Goal: Information Seeking & Learning: Learn about a topic

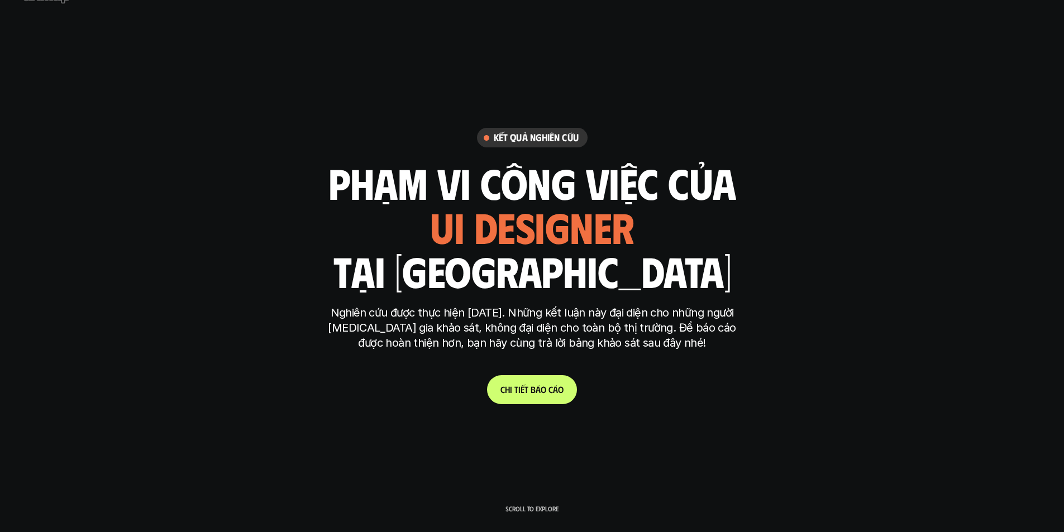
scroll to position [112, 0]
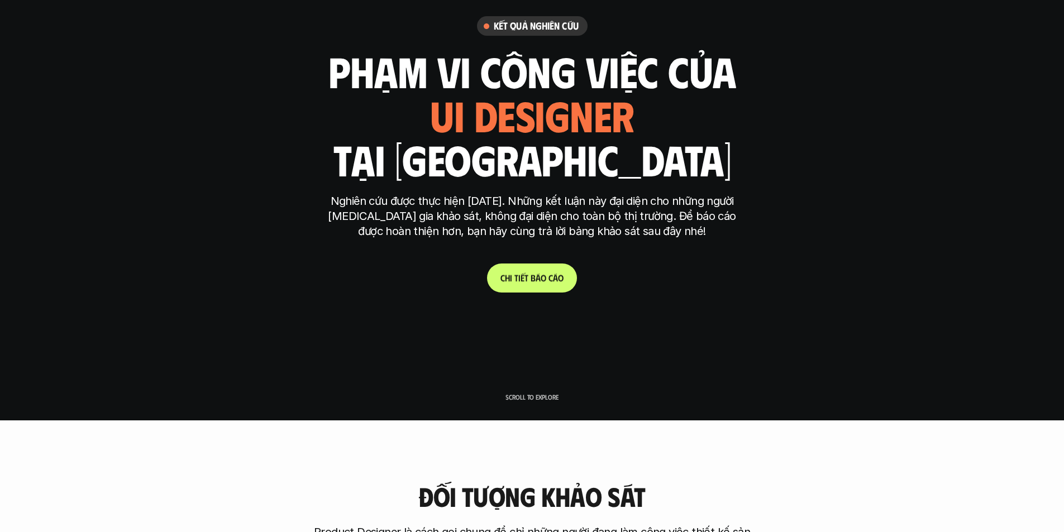
click at [536, 281] on p "C h i t i ế t b á o c á o" at bounding box center [531, 278] width 63 height 11
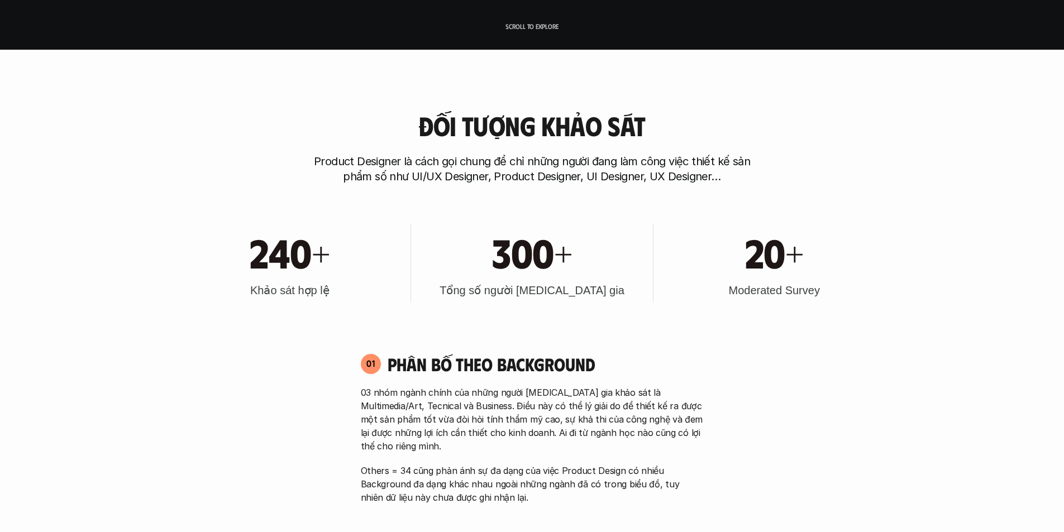
scroll to position [559, 0]
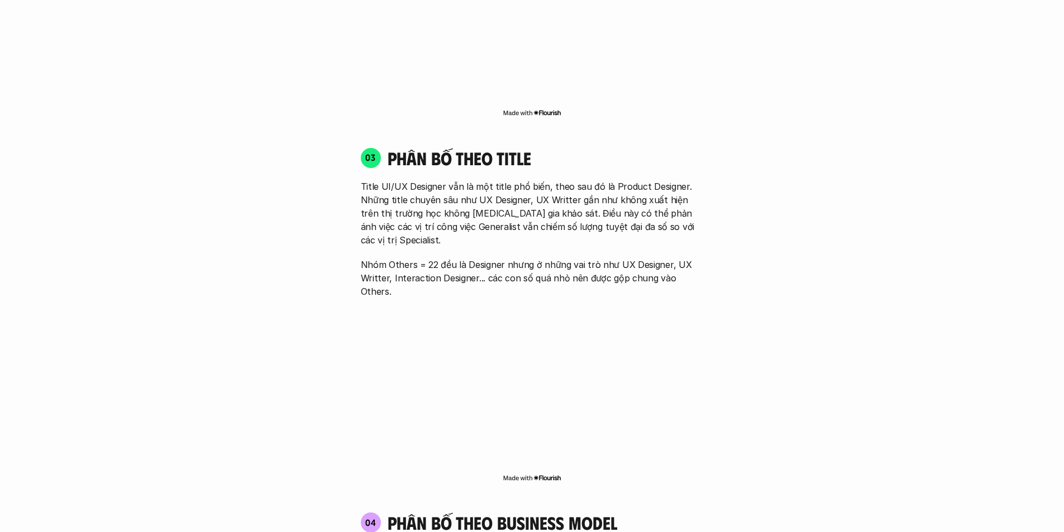
scroll to position [1620, 0]
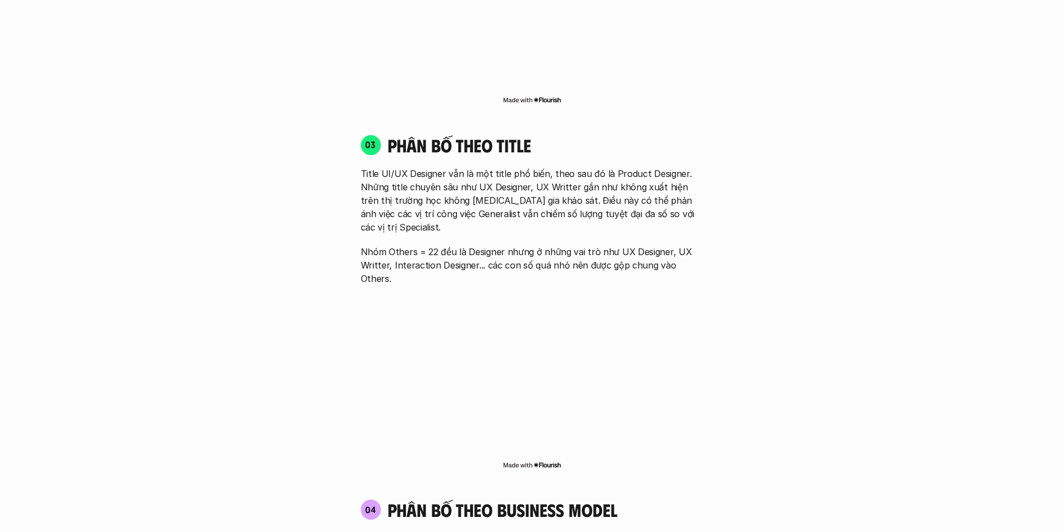
click at [550, 96] on img at bounding box center [532, 100] width 59 height 9
click at [193, 248] on div "01 Phân bố theo background 03 nhóm ngành chính của những người [MEDICAL_DATA] g…" at bounding box center [532, 226] width 715 height 2043
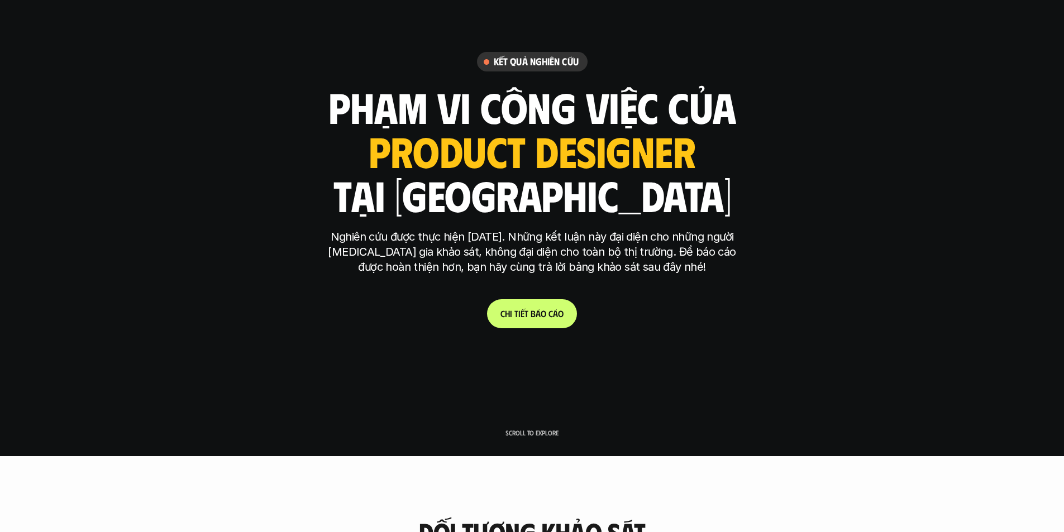
scroll to position [0, 0]
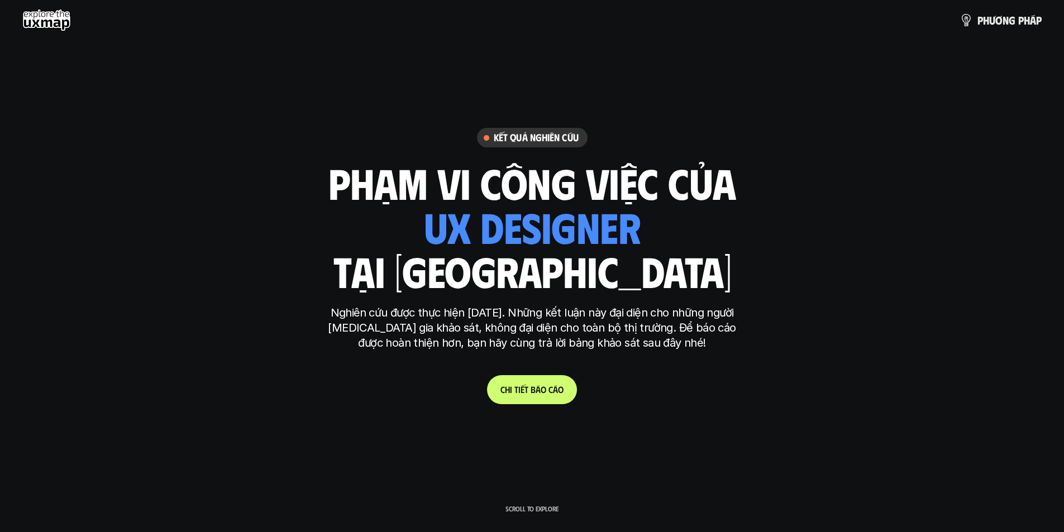
click at [51, 23] on use at bounding box center [46, 20] width 49 height 22
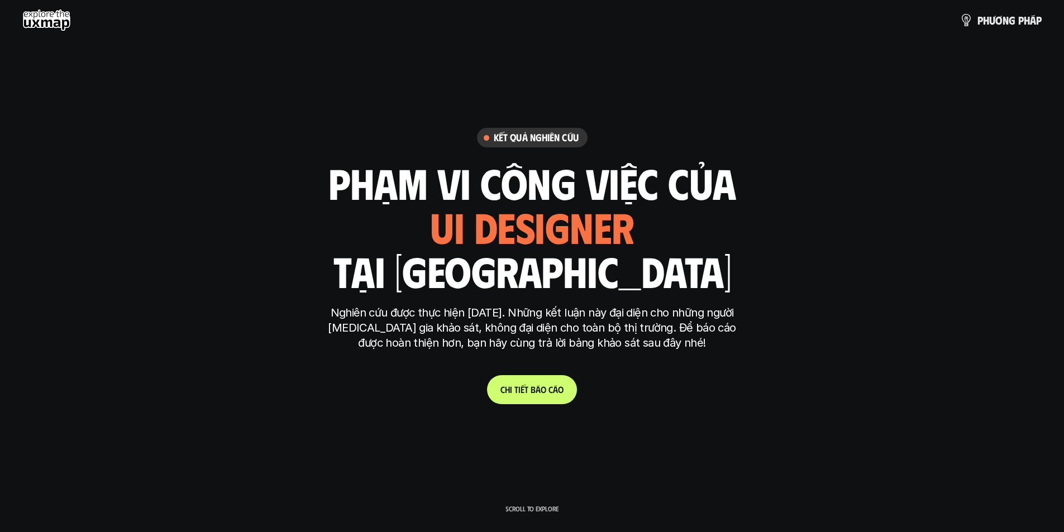
click at [59, 18] on use at bounding box center [46, 20] width 49 height 22
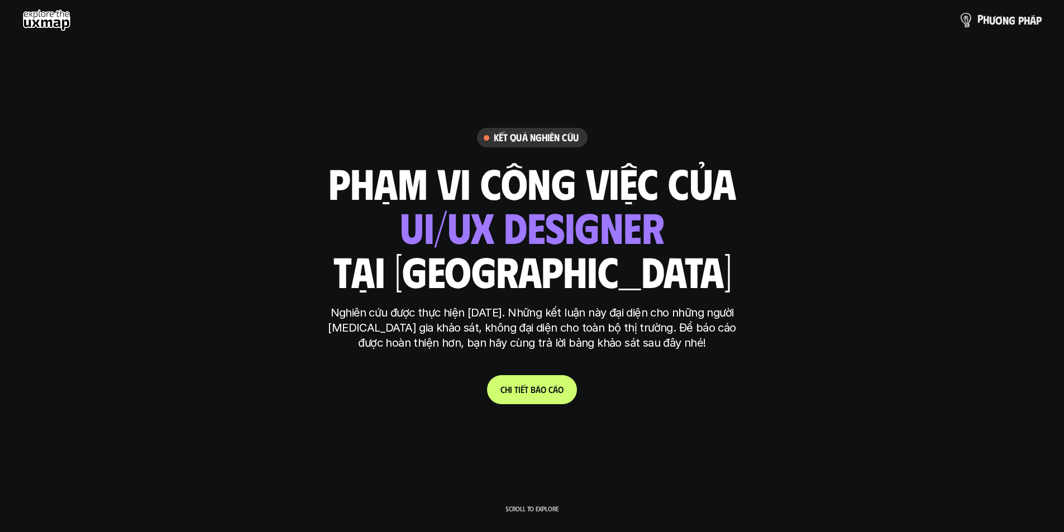
click at [1004, 18] on p "p h ư ơ n g p h á p" at bounding box center [1009, 20] width 64 height 12
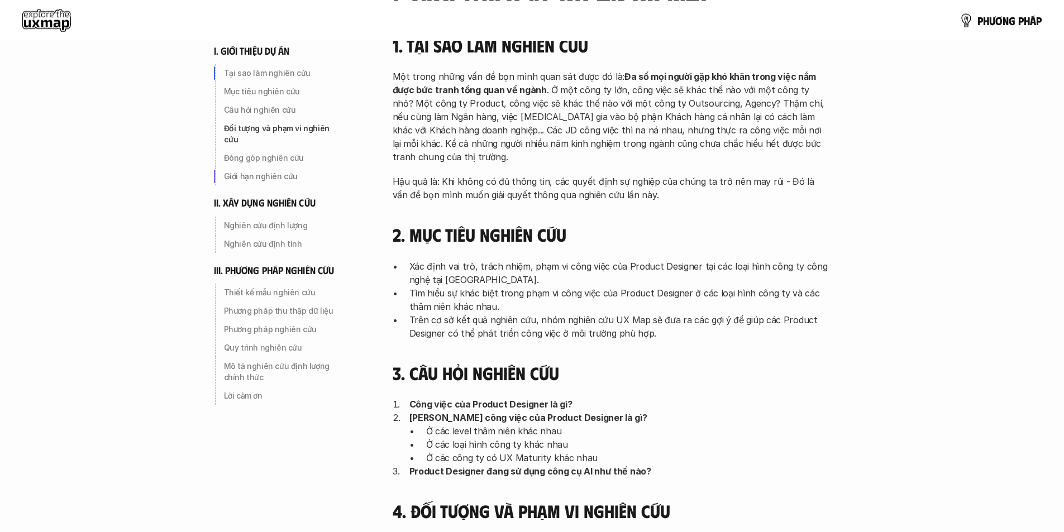
scroll to position [56, 0]
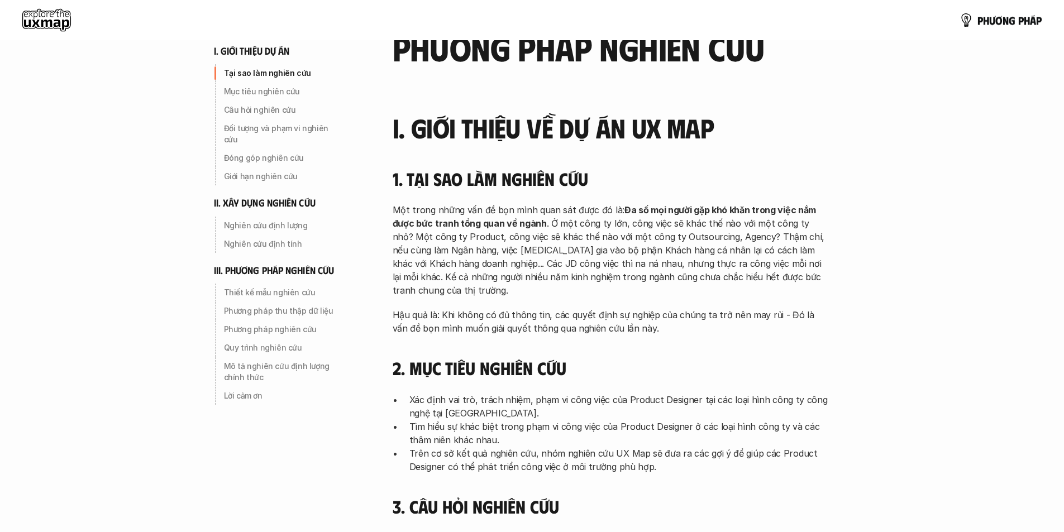
click at [49, 20] on use at bounding box center [46, 20] width 49 height 22
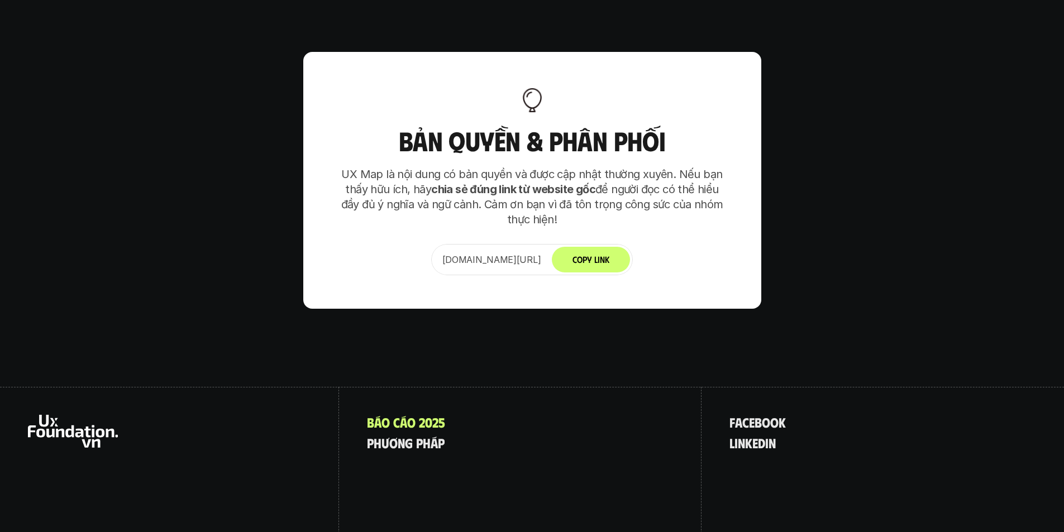
scroll to position [7014, 0]
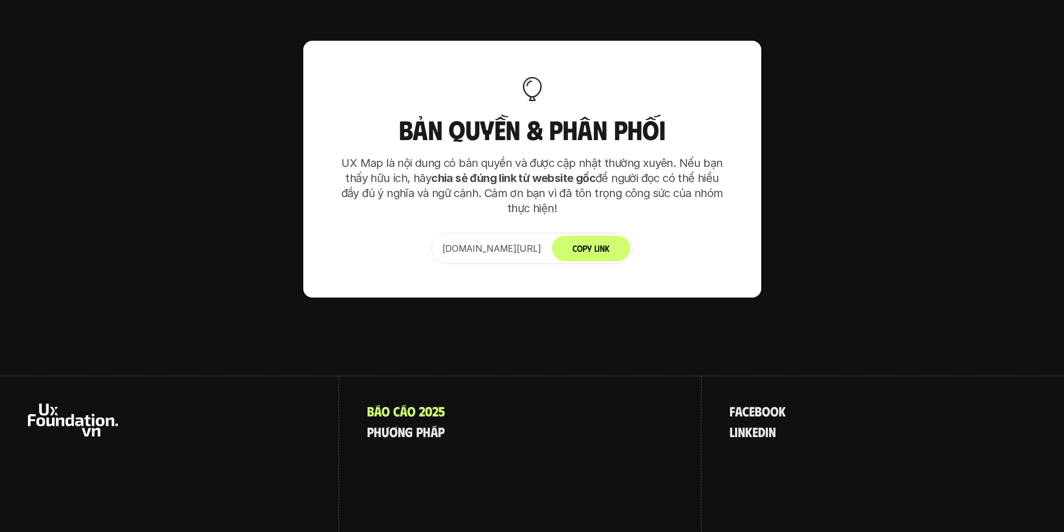
click at [77, 404] on use at bounding box center [73, 420] width 90 height 33
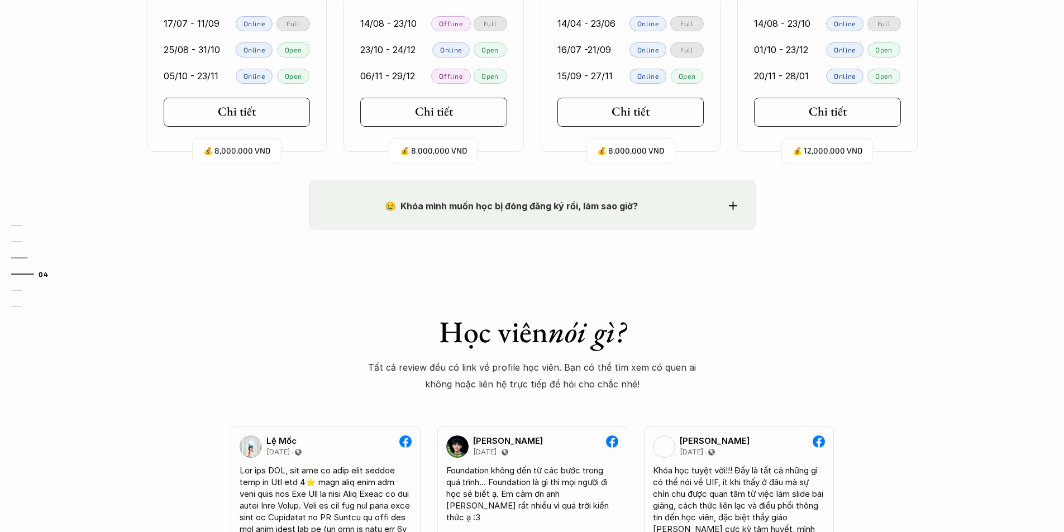
scroll to position [1285, 0]
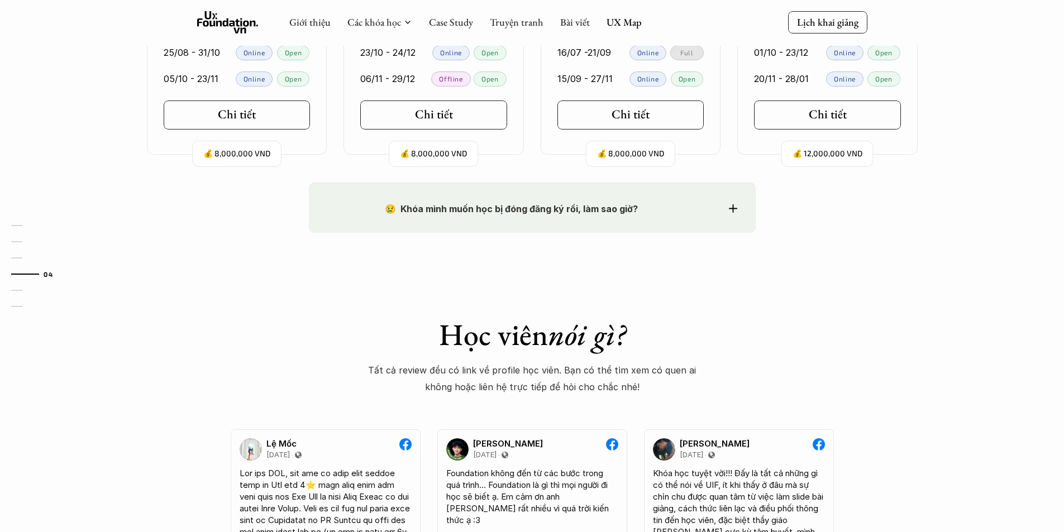
click at [346, 198] on div "😢 Khóa mình muốn học bị đóng đăng ký rồi, làm sao giờ? Chào bạn, Bọn mình rất t…" at bounding box center [532, 208] width 447 height 50
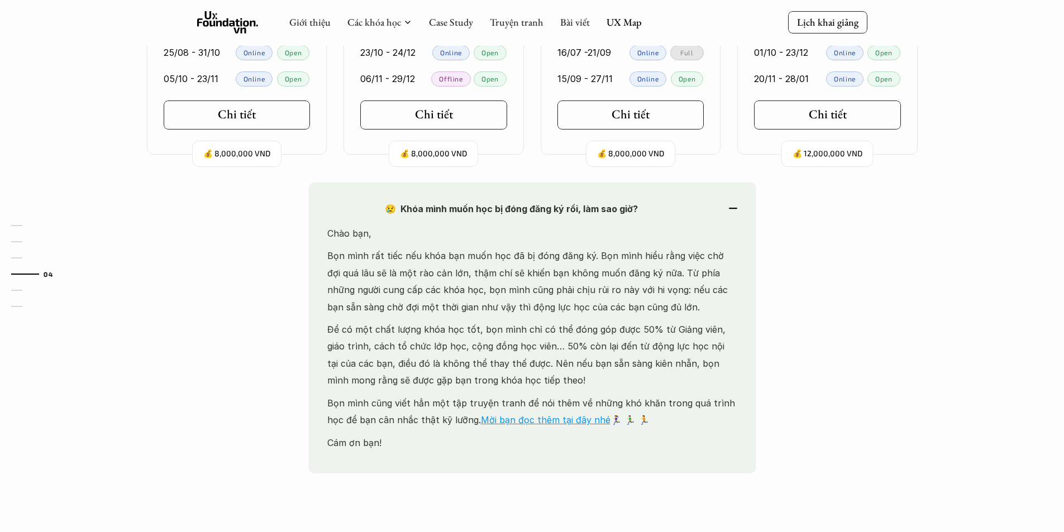
click at [346, 198] on div "😢 Khóa mình muốn học bị đóng đăng ký rồi, làm sao giờ? Chào bạn, Bọn mình rất t…" at bounding box center [532, 329] width 447 height 292
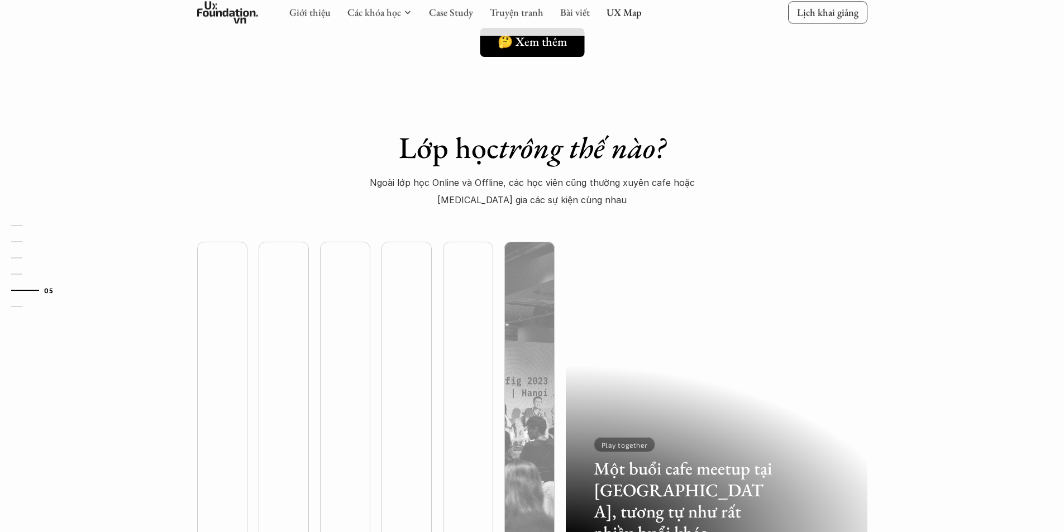
scroll to position [2905, 0]
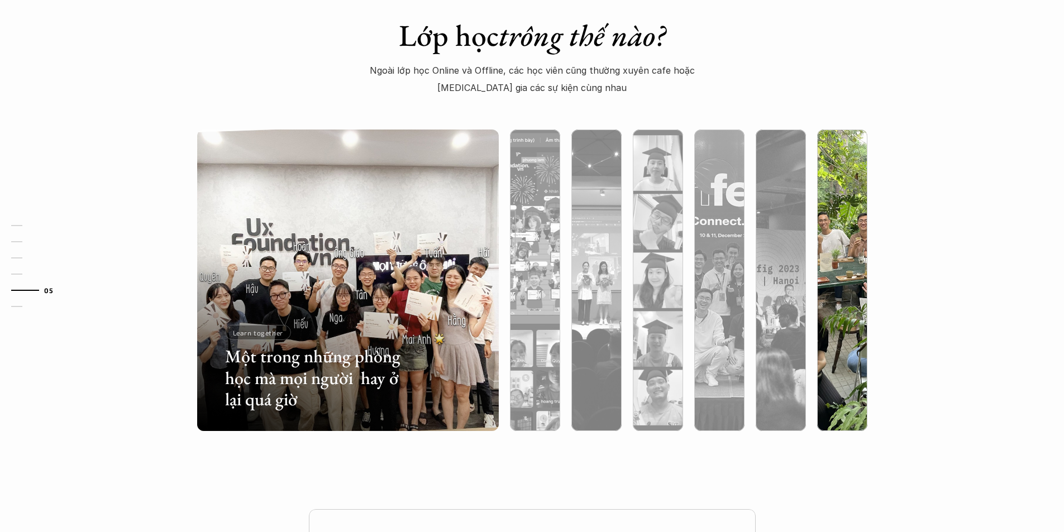
click at [833, 217] on img at bounding box center [842, 281] width 307 height 302
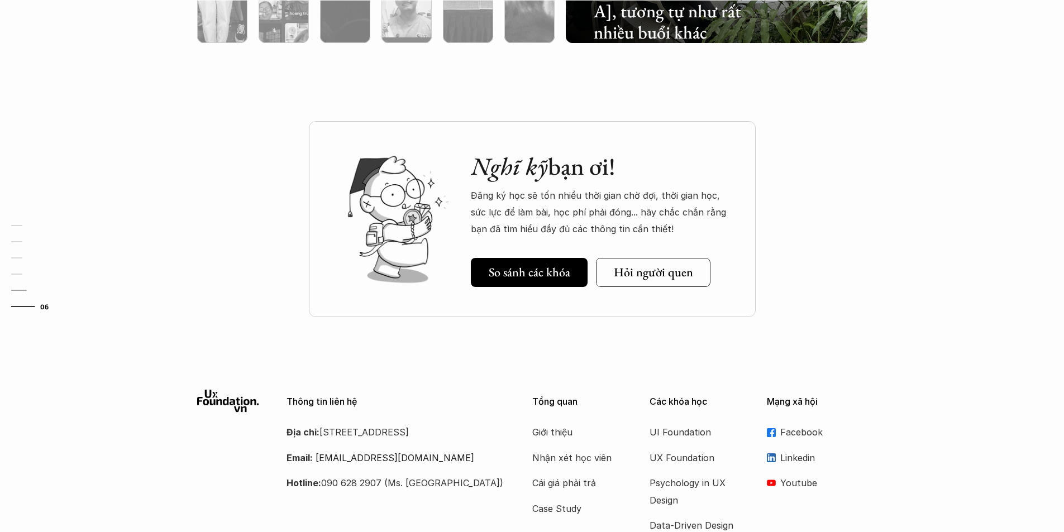
scroll to position [3296, 0]
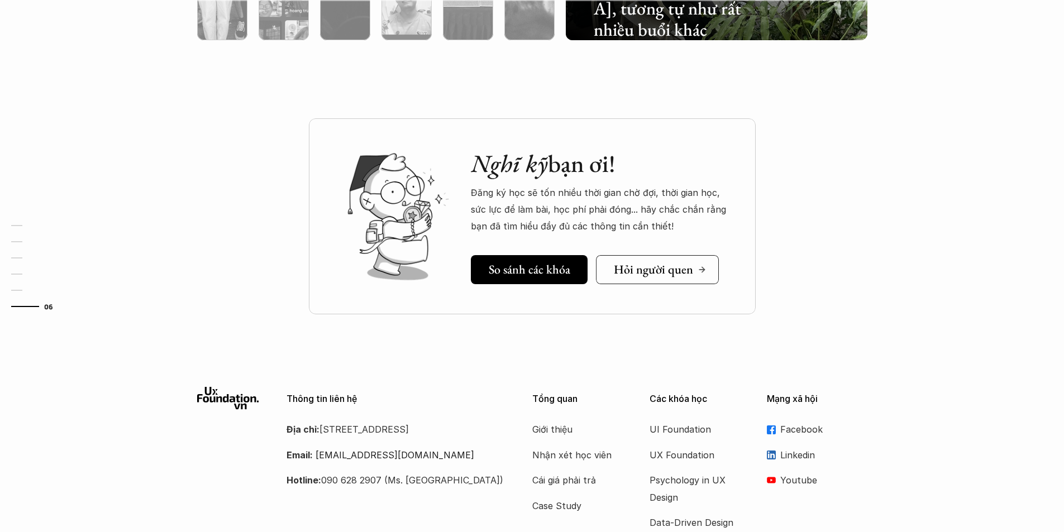
click at [676, 269] on h5 "Hỏi người quen" at bounding box center [653, 270] width 79 height 15
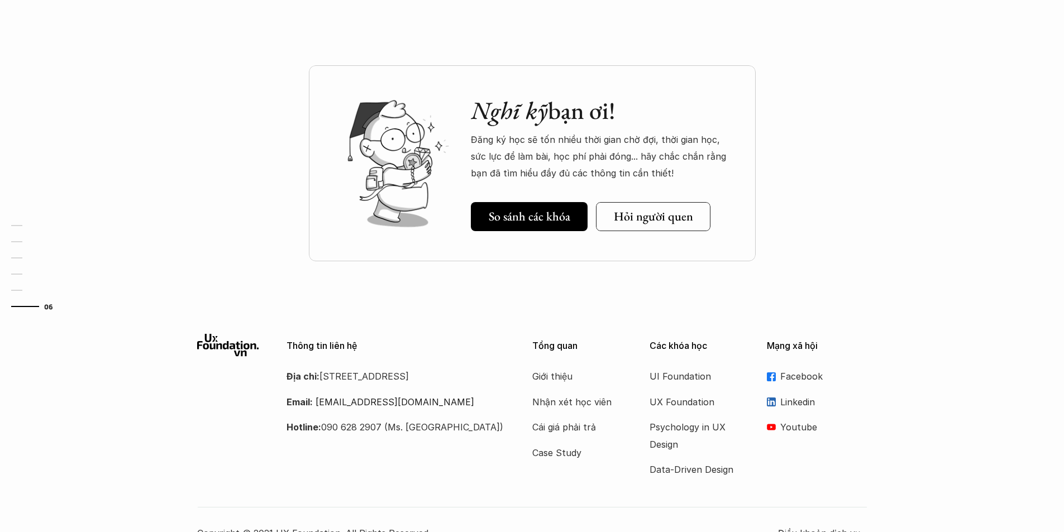
scroll to position [3375, 0]
